Goal: Communication & Community: Answer question/provide support

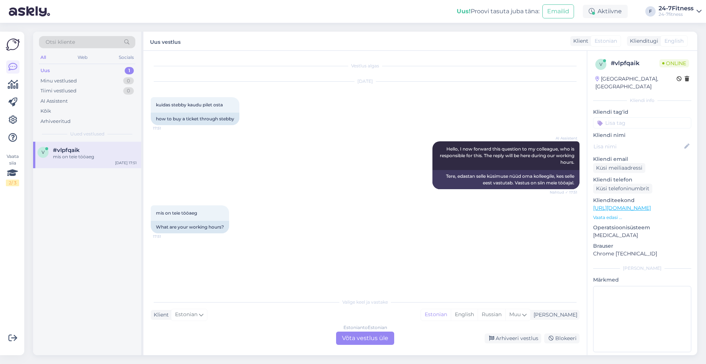
click at [369, 337] on div "Estonian to Estonian Võta vestlus üle" at bounding box center [365, 337] width 58 height 13
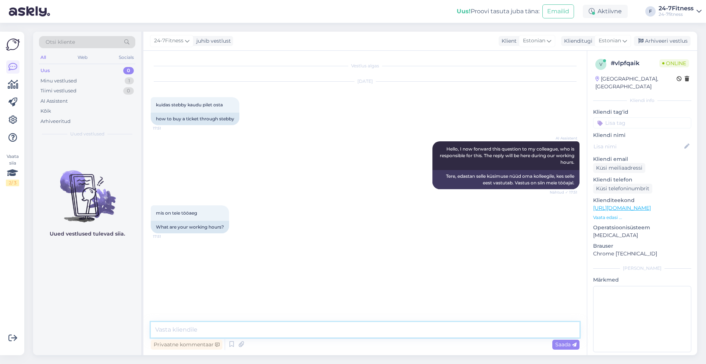
click at [313, 329] on textarea at bounding box center [365, 329] width 429 height 15
paste textarea "Kui soovite paketi ostmiseks kasutada Stebby krediiti, siis palun logige sisse …"
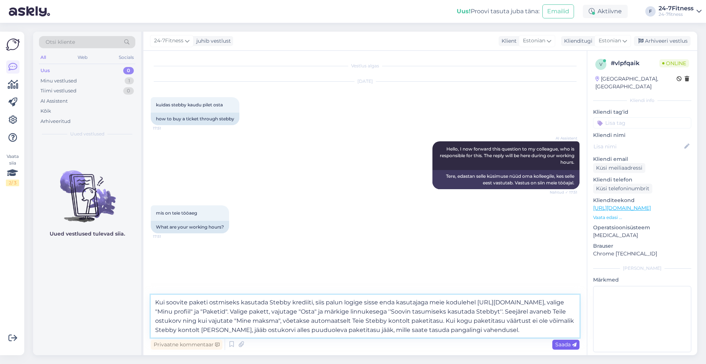
type textarea "Kui soovite paketi ostmiseks kasutada Stebby krediiti, siis palun logige sisse …"
click at [561, 343] on span "Saada" at bounding box center [565, 344] width 21 height 7
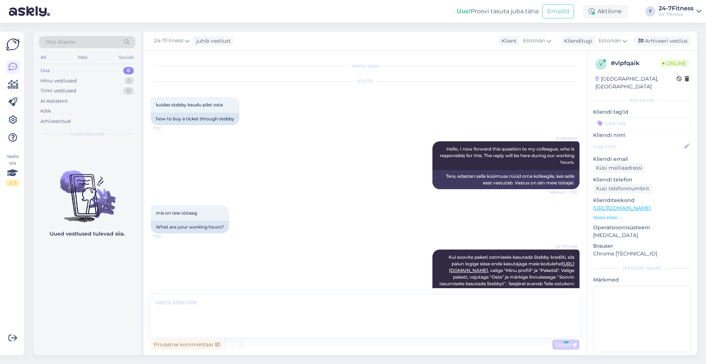
scroll to position [17, 0]
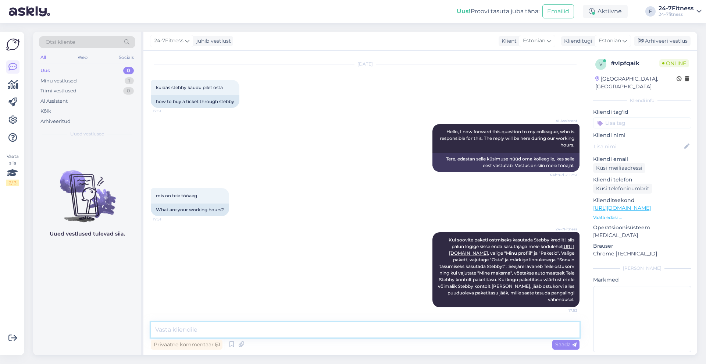
click at [282, 333] on textarea at bounding box center [365, 329] width 429 height 15
type textarea "Meie klienditeenindus töötab E - P kella 09:00 - 21:00"
click at [564, 342] on span "Saada" at bounding box center [565, 344] width 21 height 7
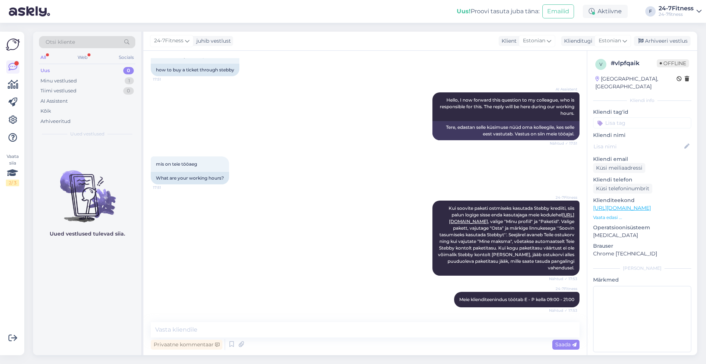
click at [49, 71] on div "Uus" at bounding box center [45, 70] width 10 height 7
click at [61, 101] on div "AI Assistent" at bounding box center [53, 100] width 27 height 7
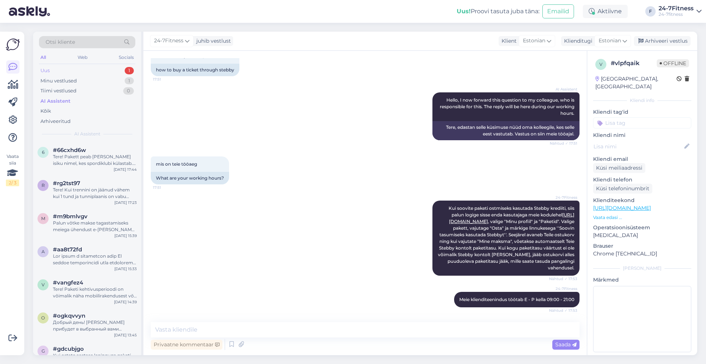
click at [76, 70] on div "Uus 1" at bounding box center [87, 70] width 96 height 10
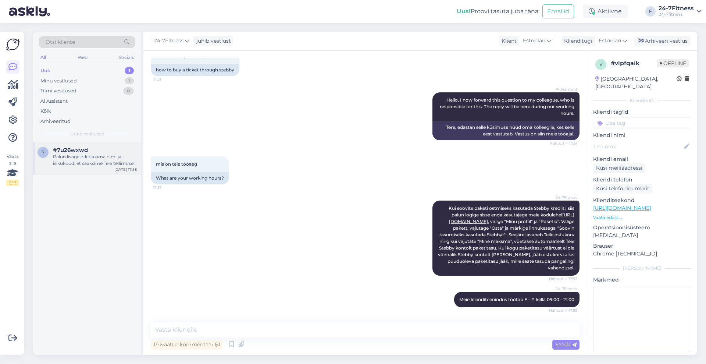
click at [76, 158] on div "Palun lisage e-kirja oma nimi ja isikukood, et saaksime Teie tellimuse kinnitad…" at bounding box center [95, 159] width 84 height 13
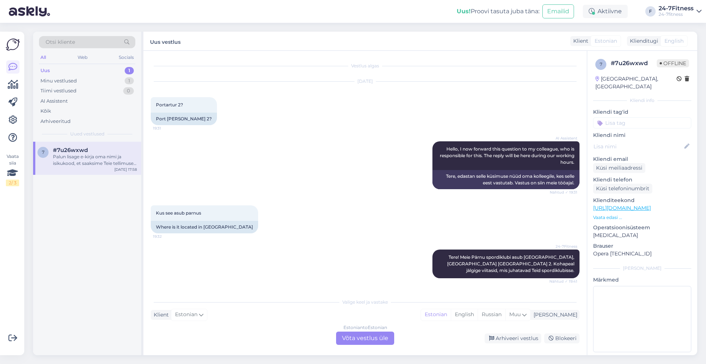
scroll to position [347, 0]
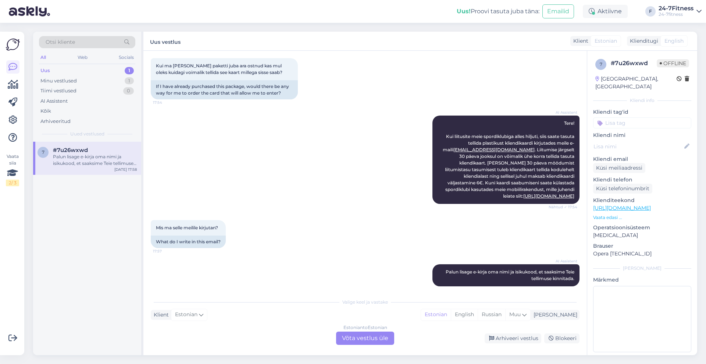
drag, startPoint x: 574, startPoint y: 245, endPoint x: 572, endPoint y: 222, distance: 22.9
click at [572, 222] on div "Vestlus algas [DATE] Portartur 2? 19:31 Port [PERSON_NAME] 2? AI Assistent Hell…" at bounding box center [368, 172] width 435 height 229
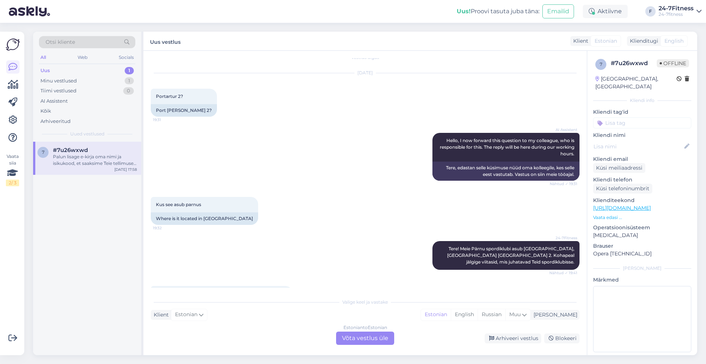
scroll to position [0, 0]
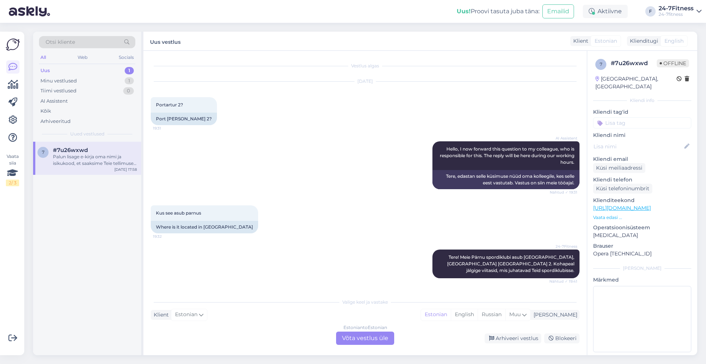
click at [322, 286] on div "Mis [PERSON_NAME] on lepingu ja lepinguta 20:24 What is the difference between …" at bounding box center [365, 308] width 429 height 44
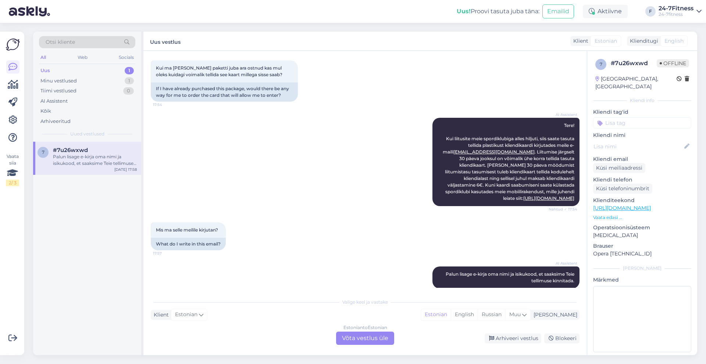
scroll to position [347, 0]
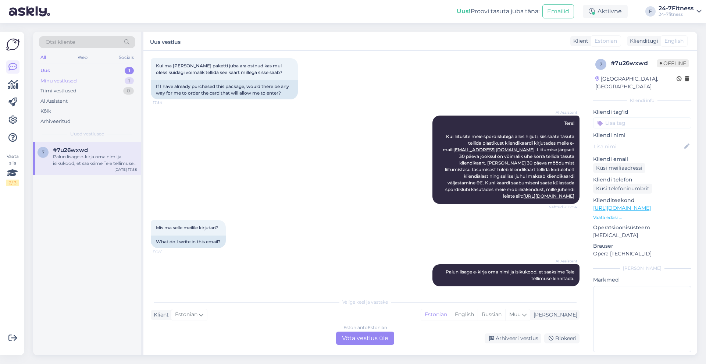
click at [58, 79] on div "Minu vestlused" at bounding box center [58, 80] width 36 height 7
click at [93, 158] on div "Meie klienditeenindus töötab E - P kella 09:00 - 21:00" at bounding box center [95, 159] width 84 height 13
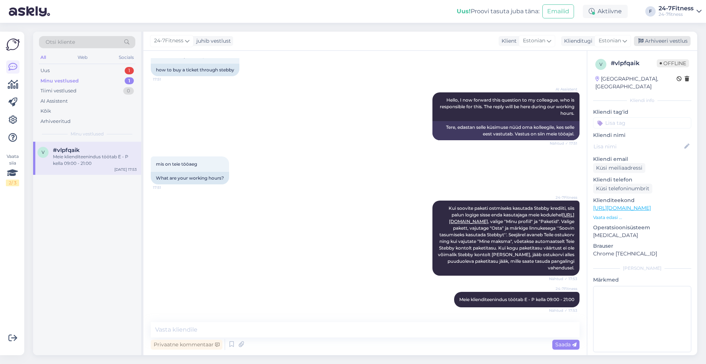
click at [675, 41] on div "Arhiveeri vestlus" at bounding box center [662, 41] width 57 height 10
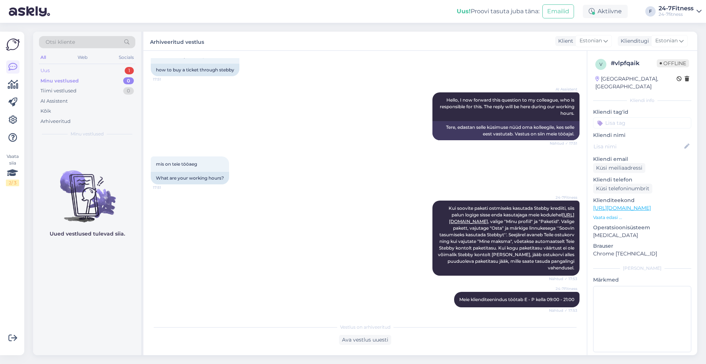
click at [48, 70] on div "Uus" at bounding box center [44, 70] width 9 height 7
